Goal: Check status: Check status

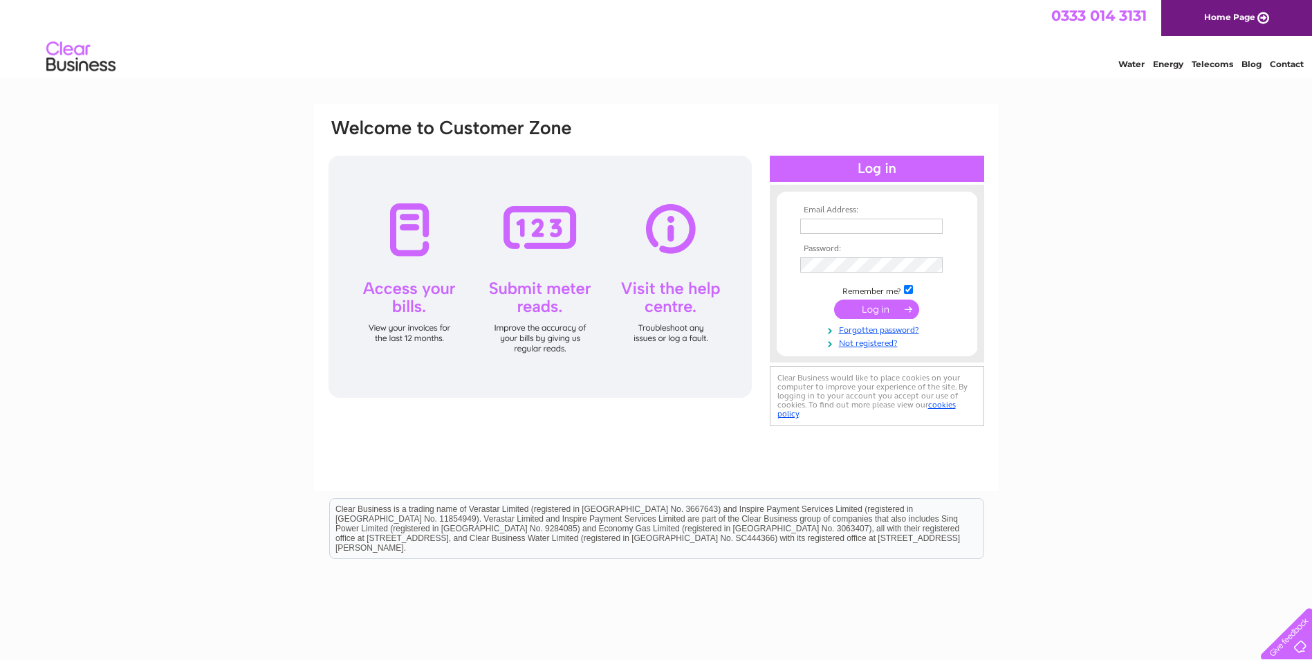
click at [919, 228] on input "text" at bounding box center [871, 226] width 142 height 15
type input "helen@fmaberdeen.com"
click at [867, 306] on input "submit" at bounding box center [876, 308] width 85 height 19
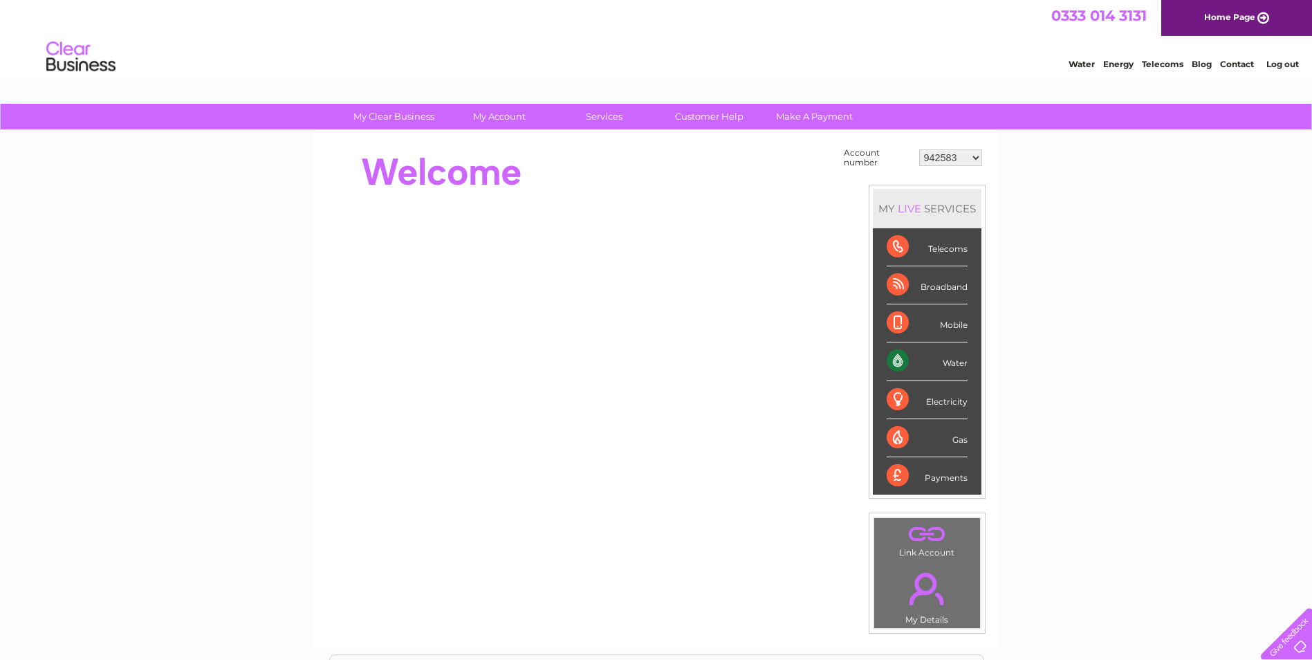
click at [977, 156] on select "942583 967945 968900 986307 996075 1127855 1135018 1144492 1153825 3025594 3028…" at bounding box center [950, 157] width 63 height 17
click at [919, 149] on select "942583 967945 968900 986307 996075 1127855 1135018 1144492 1153825 3025594 3028…" at bounding box center [950, 157] width 63 height 17
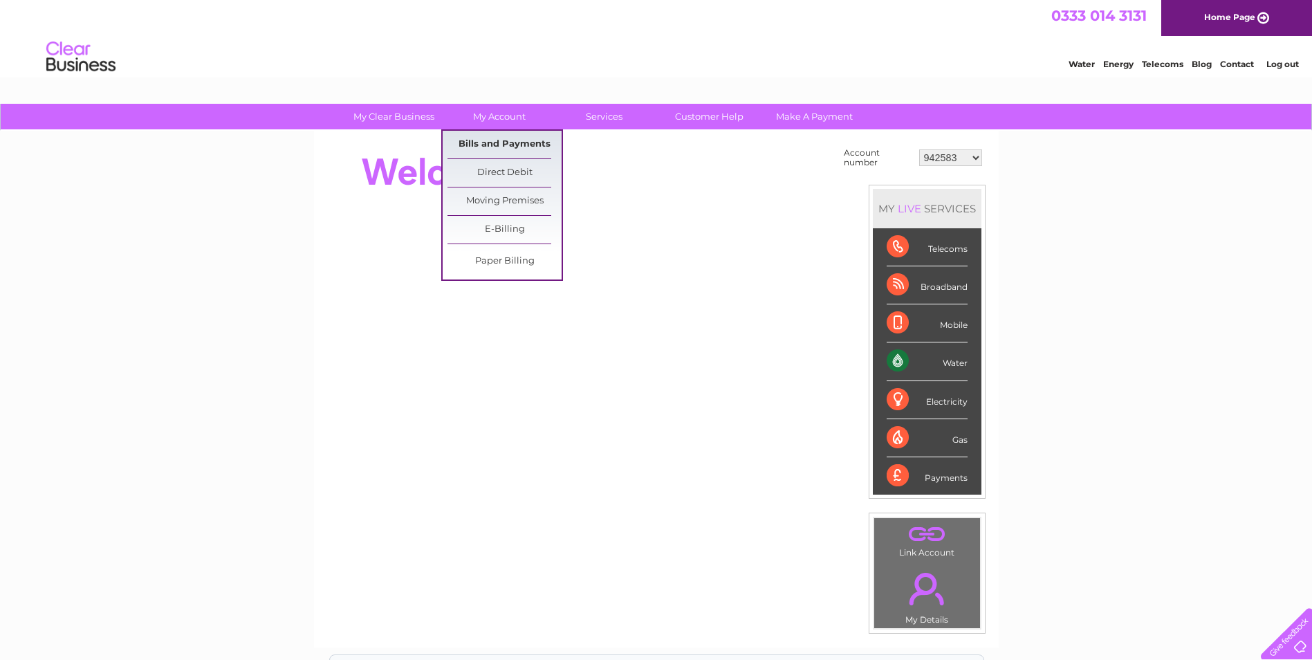
click at [509, 144] on link "Bills and Payments" at bounding box center [505, 145] width 114 height 28
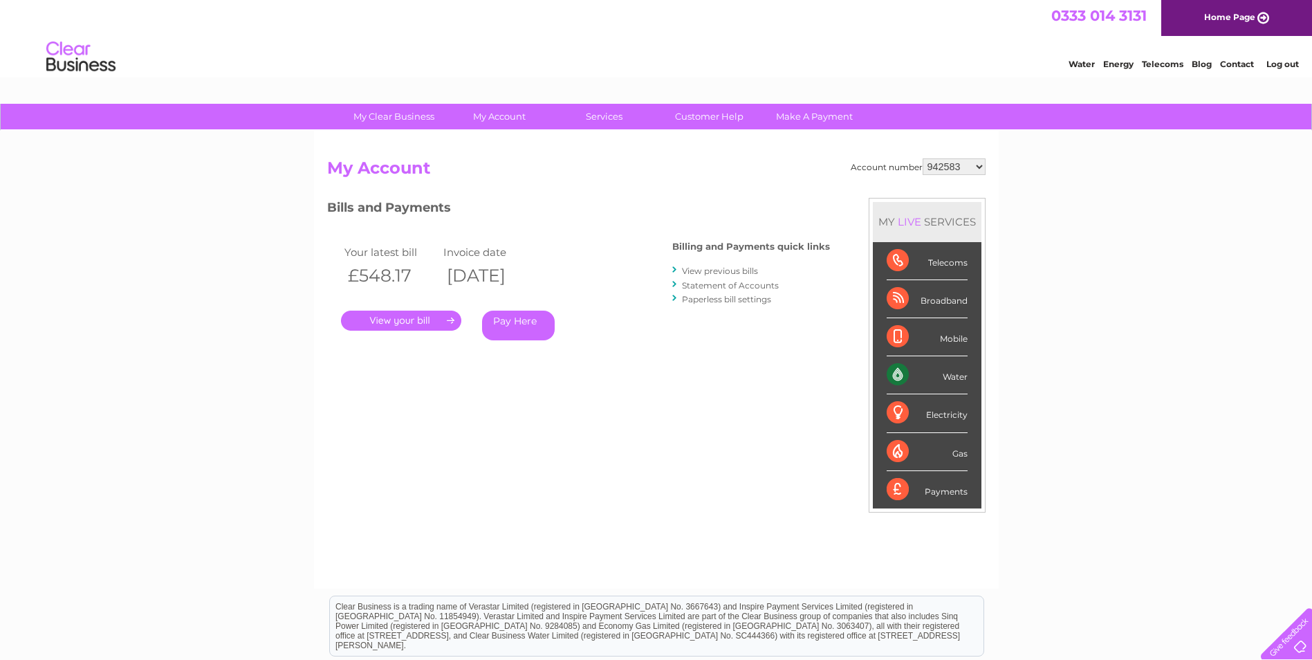
click at [418, 315] on link "." at bounding box center [401, 321] width 120 height 20
click at [1284, 61] on link "Log out" at bounding box center [1282, 64] width 33 height 10
